Goal: Task Accomplishment & Management: Use online tool/utility

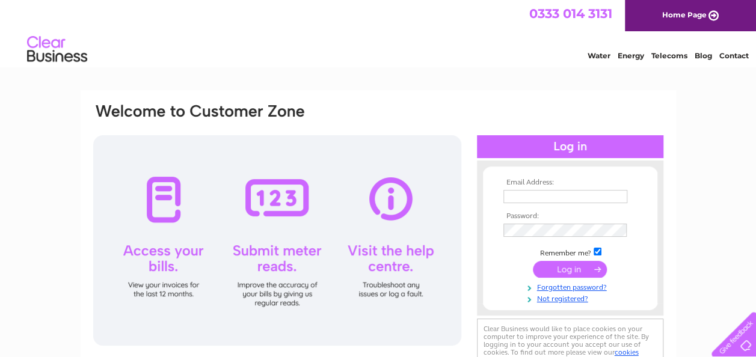
type input "[EMAIL_ADDRESS][DOMAIN_NAME]"
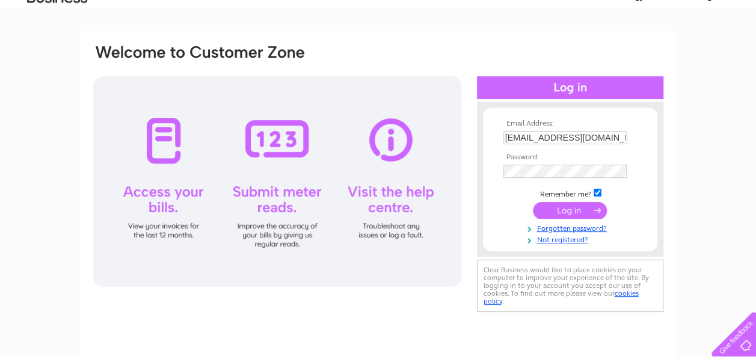
scroll to position [96, 0]
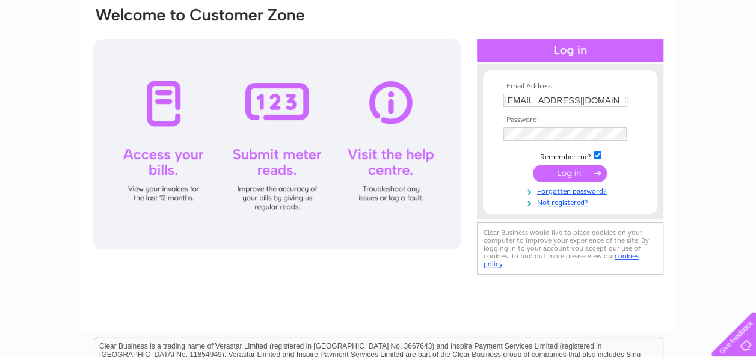
click at [546, 173] on input "submit" at bounding box center [570, 173] width 74 height 17
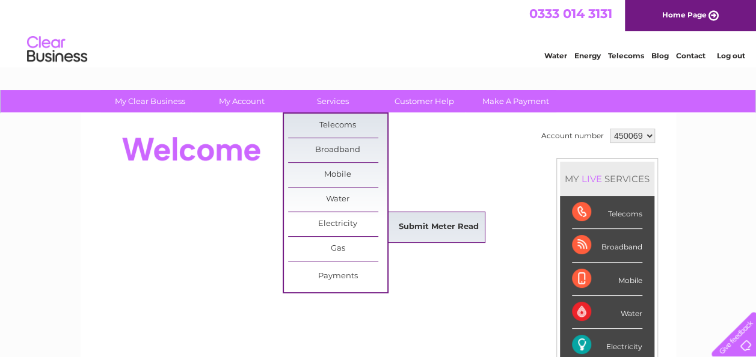
click at [431, 228] on link "Submit Meter Read" at bounding box center [438, 227] width 99 height 24
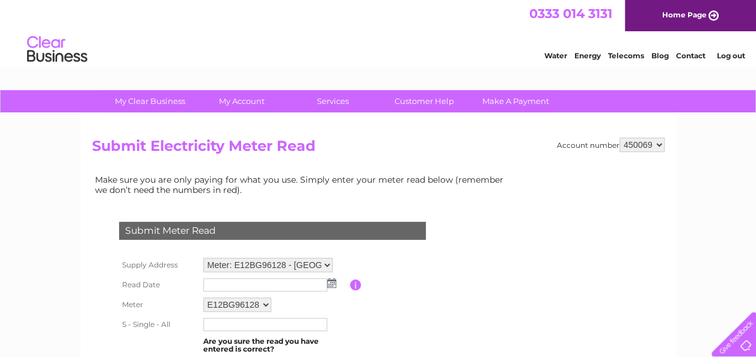
scroll to position [116, 0]
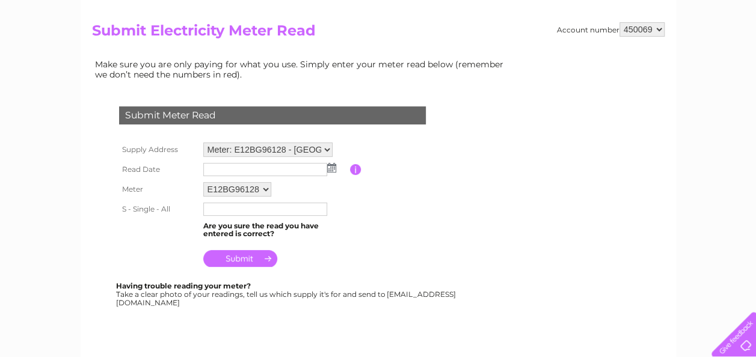
click at [333, 171] on img at bounding box center [331, 168] width 9 height 10
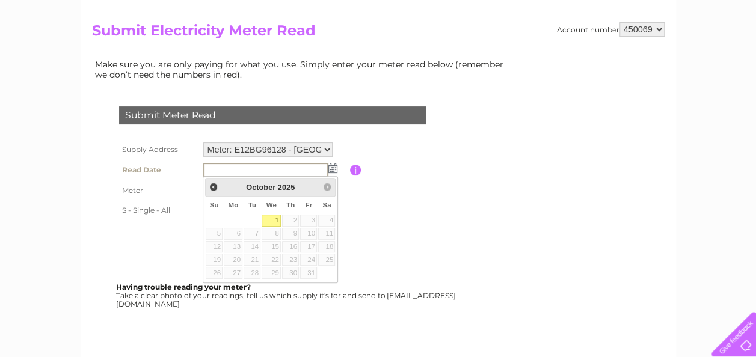
click at [276, 223] on link "1" at bounding box center [271, 221] width 19 height 12
type input "[DATE]"
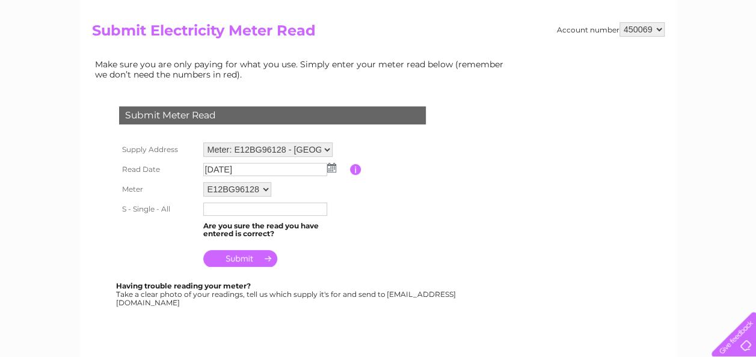
click at [295, 214] on input "text" at bounding box center [265, 209] width 124 height 13
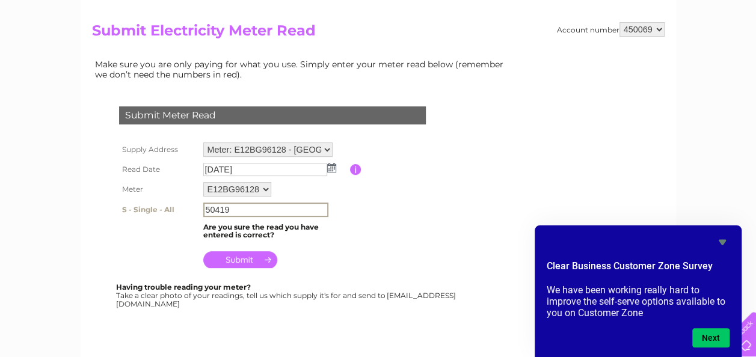
type input "50419"
click at [258, 267] on input "submit" at bounding box center [240, 260] width 74 height 17
